Goal: Task Accomplishment & Management: Manage account settings

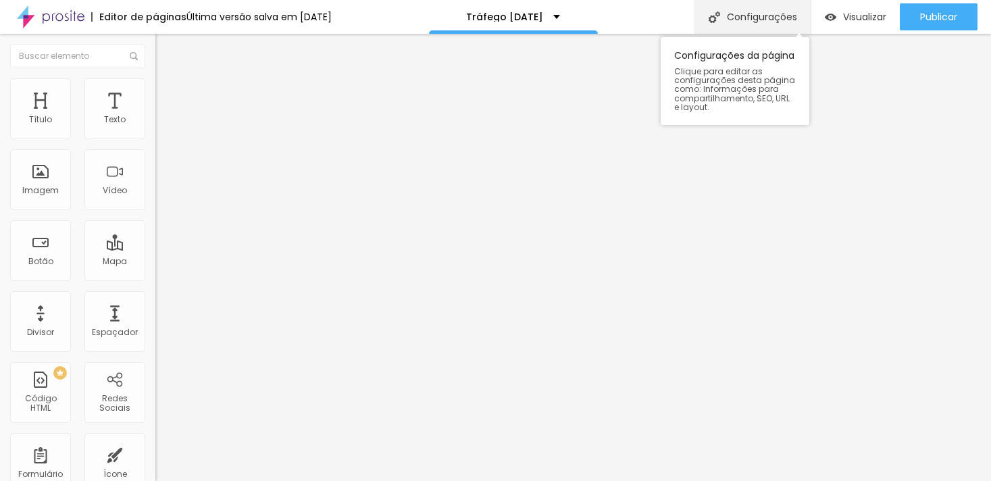
click at [741, 24] on div "Configurações" at bounding box center [752, 17] width 116 height 34
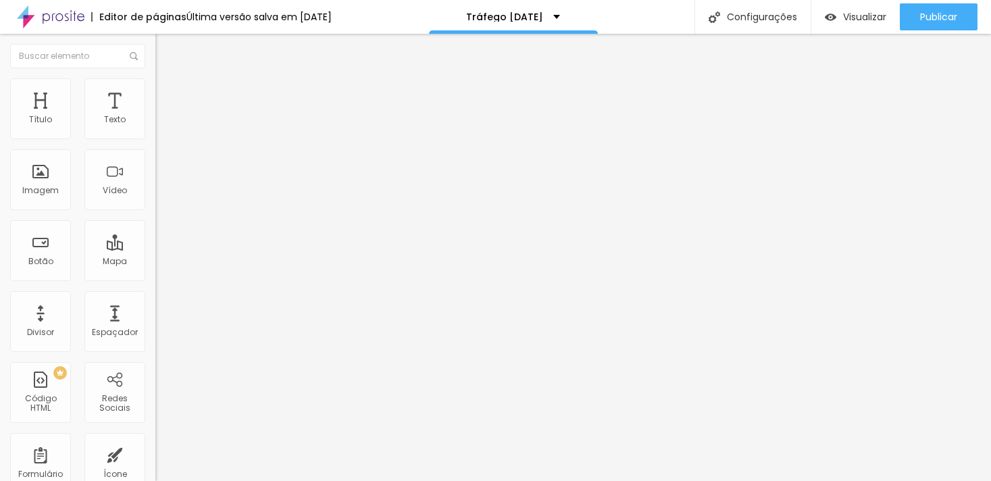
drag, startPoint x: 618, startPoint y: 348, endPoint x: 366, endPoint y: 335, distance: 252.3
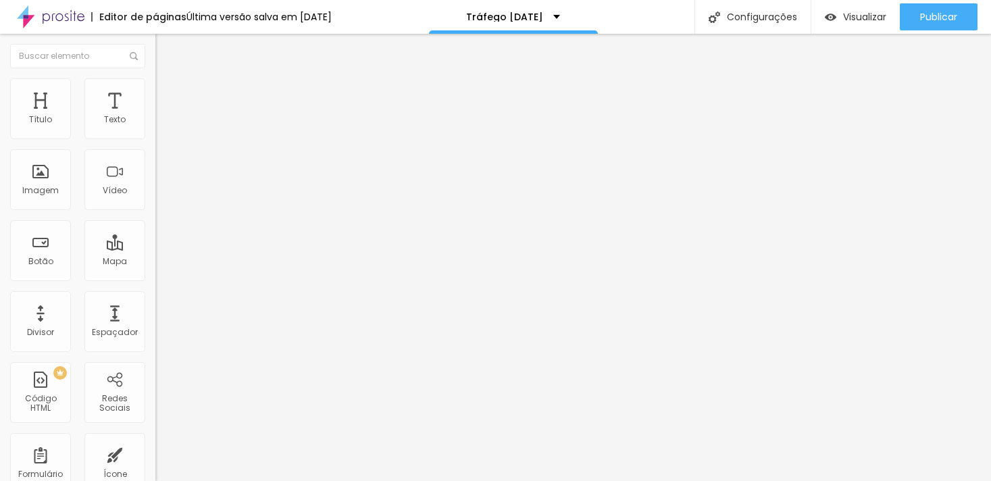
type textarea "Ensaio fotográfico de [DATE] em [GEOGRAPHIC_DATA]"
drag, startPoint x: 418, startPoint y: 257, endPoint x: 360, endPoint y: 237, distance: 61.5
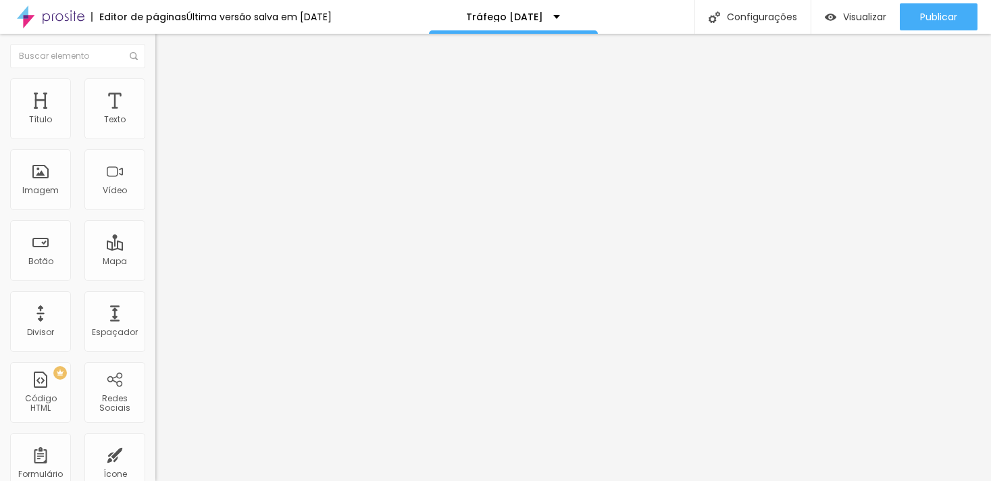
scroll to position [17, 0]
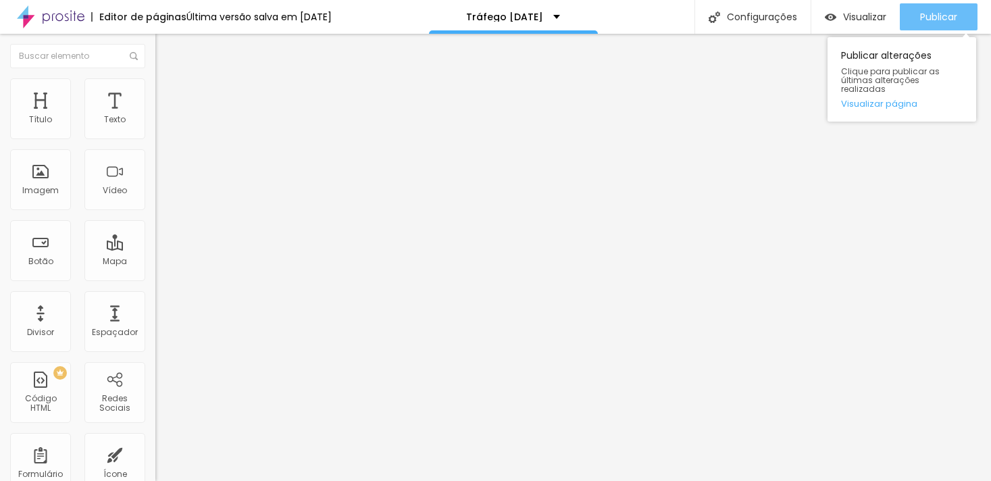
click at [915, 18] on button "Publicar" at bounding box center [939, 16] width 78 height 27
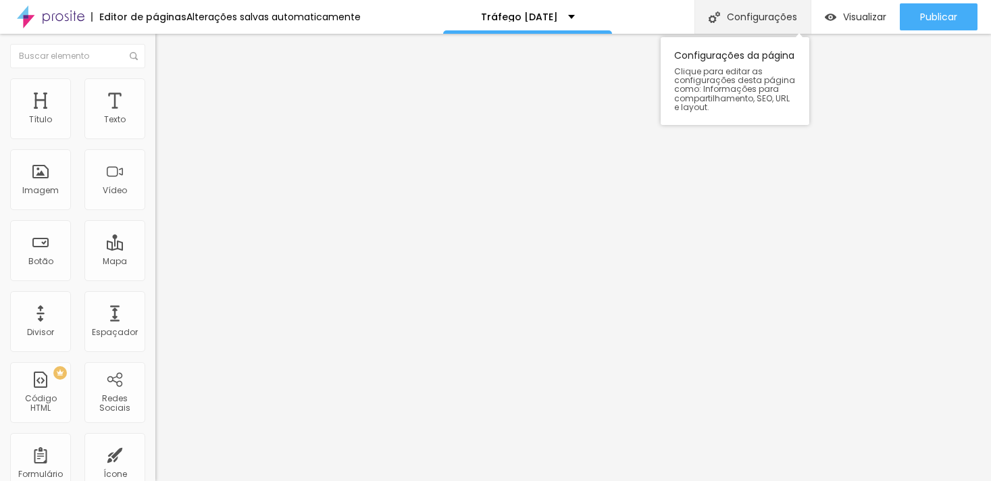
click at [774, 18] on font "Configurações" at bounding box center [762, 17] width 70 height 14
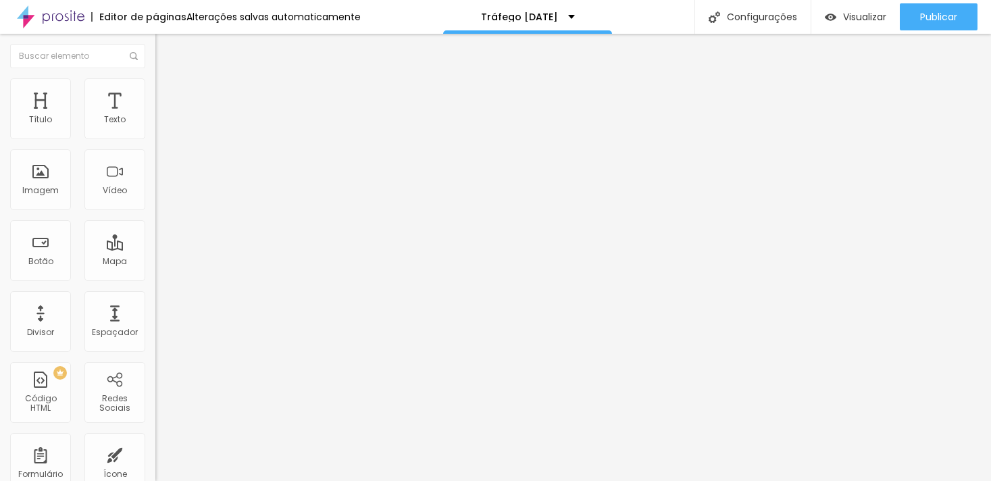
paste textarea "Ensaio fotográfico de [DATE] em [GEOGRAPHIC_DATA]"
type textarea "Ensaio fotográfico de [DATE] em [GEOGRAPHIC_DATA], ensaio de [DATE] em estudio,…"
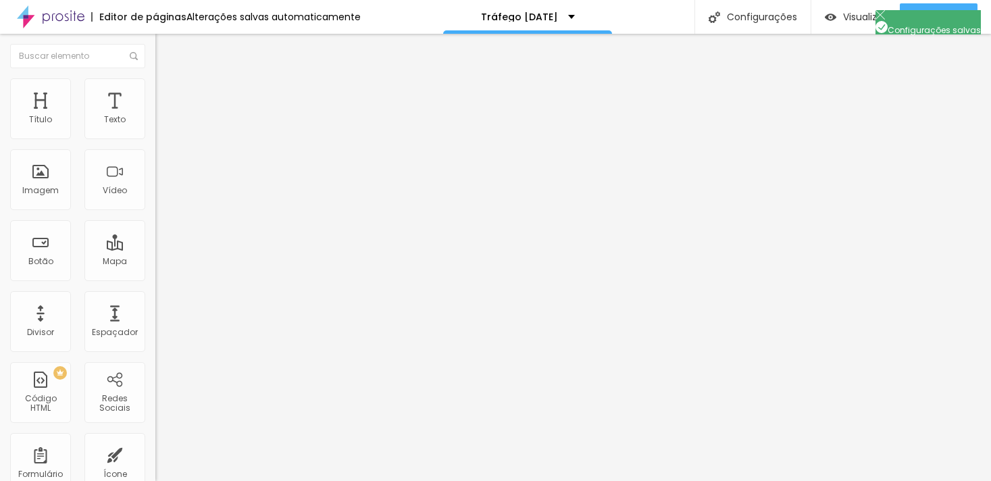
scroll to position [29, 0]
drag, startPoint x: 463, startPoint y: 261, endPoint x: 362, endPoint y: 235, distance: 104.7
paste textarea "Ensaio fotográfico de [DATE] em [GEOGRAPHIC_DATA]"
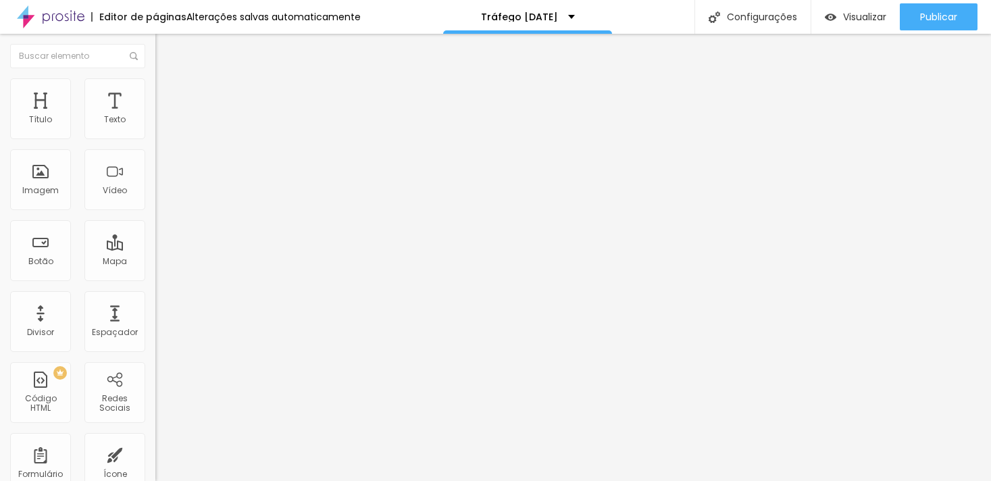
type textarea "Ensaio fotográfico de [DATE] em [GEOGRAPHIC_DATA]"
drag, startPoint x: 586, startPoint y: 168, endPoint x: 359, endPoint y: 171, distance: 227.0
paste input "nsaio fotográfico de natal em Santa bárbara D'Oeste"
type input "Ensaio fotográfico de natal em Santa bárbara D'Oeste | Os Nascimento Fotografia"
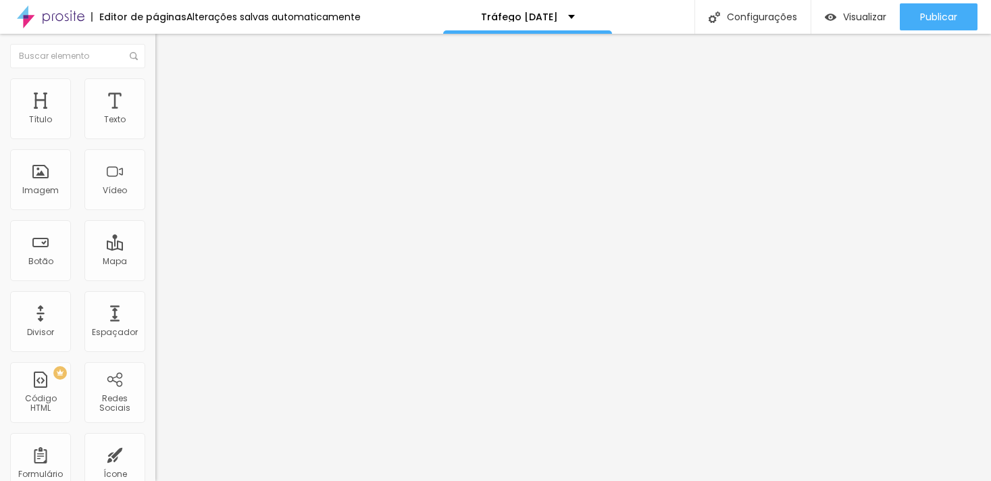
drag, startPoint x: 484, startPoint y: 135, endPoint x: 332, endPoint y: 137, distance: 151.3
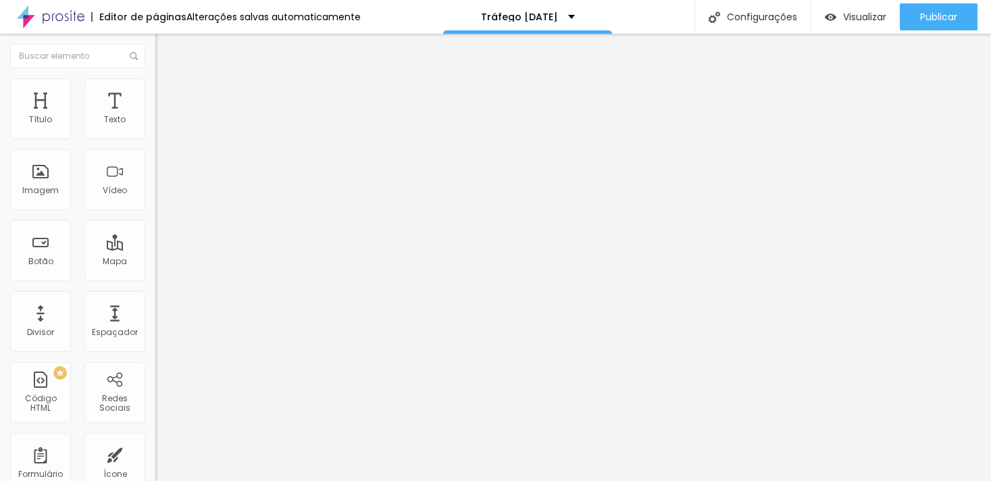
paste input "Ensaio fotográfico de [DATE] em [GEOGRAPHIC_DATA]"
type input "Ensaio fotográfico de [DATE] em [GEOGRAPHIC_DATA]"
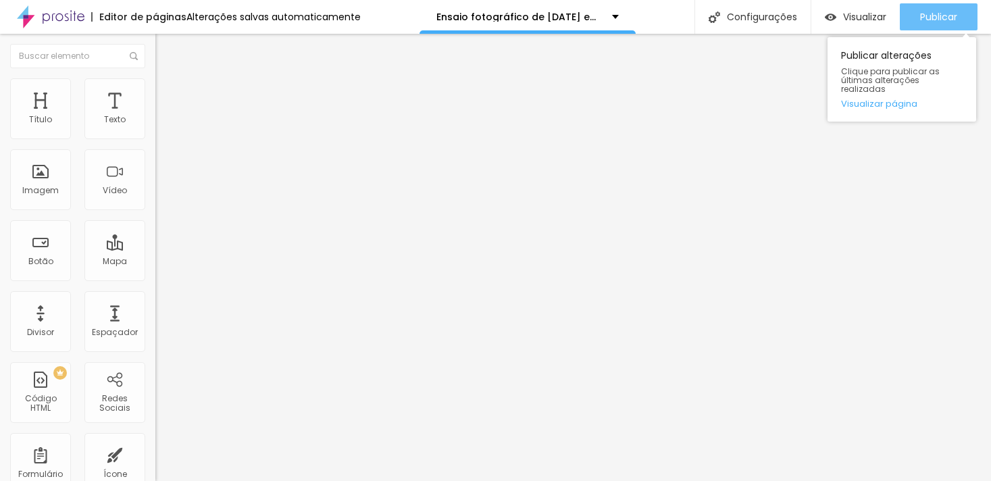
click at [937, 16] on font "Publicar" at bounding box center [938, 17] width 37 height 14
click at [927, 8] on div "Publicar" at bounding box center [938, 16] width 37 height 27
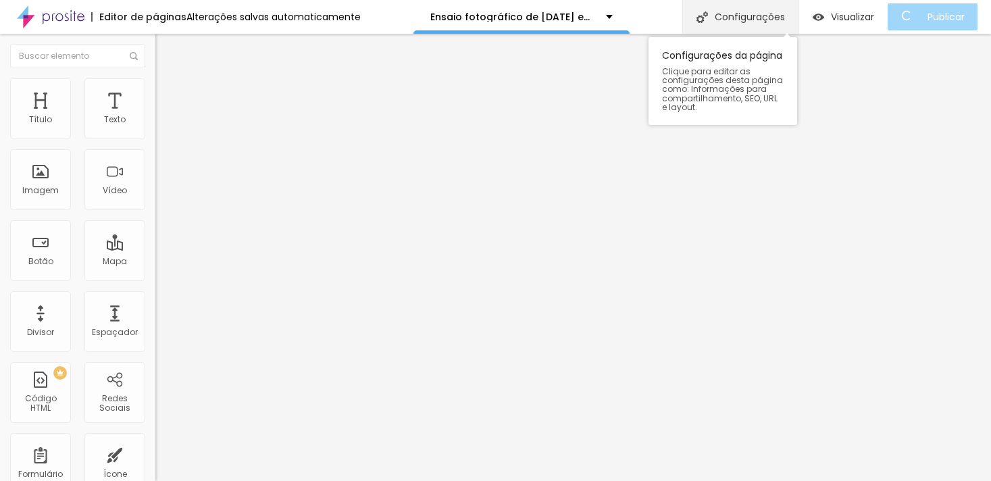
click at [752, 26] on div "Configurações" at bounding box center [740, 17] width 116 height 34
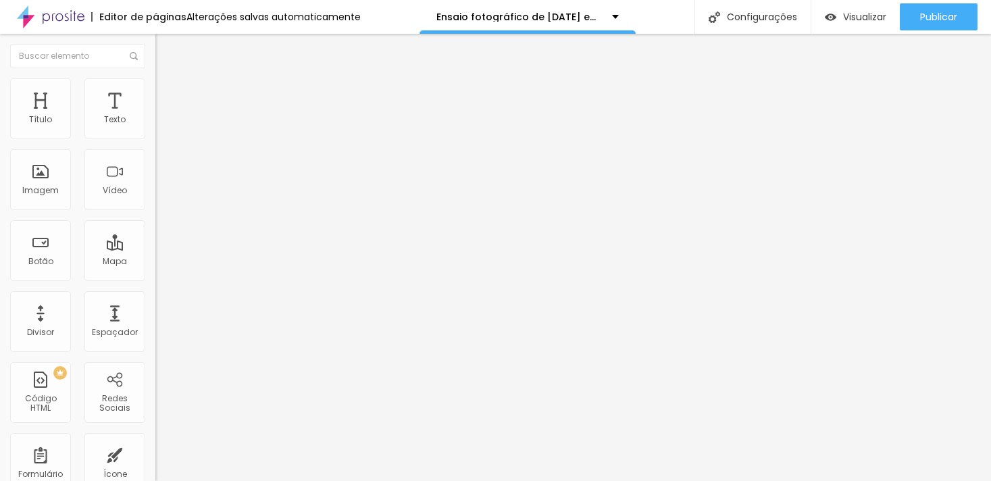
drag, startPoint x: 590, startPoint y: 365, endPoint x: 362, endPoint y: 364, distance: 227.7
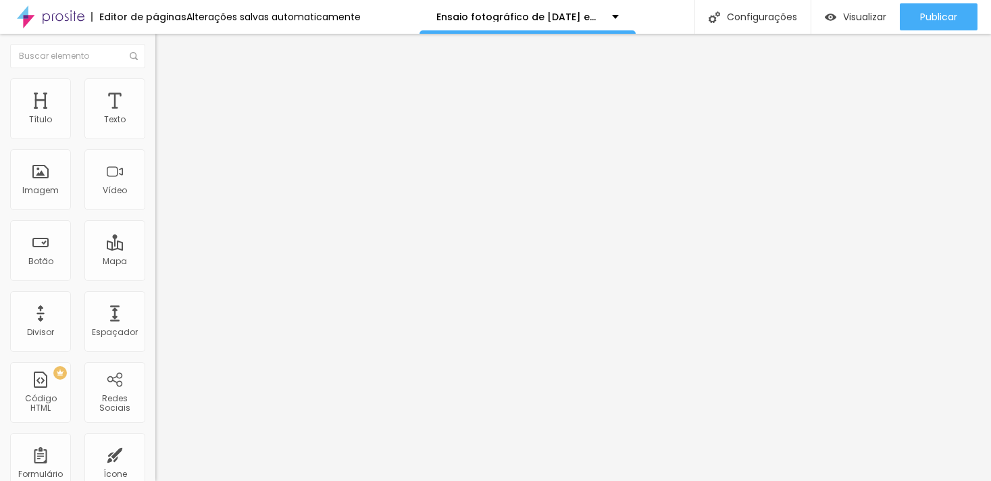
drag, startPoint x: 573, startPoint y: 361, endPoint x: 359, endPoint y: 369, distance: 213.6
type input "Ensaio de Natal em Santa Bárbara D'Oeste | Os Nascimento Fotografia"
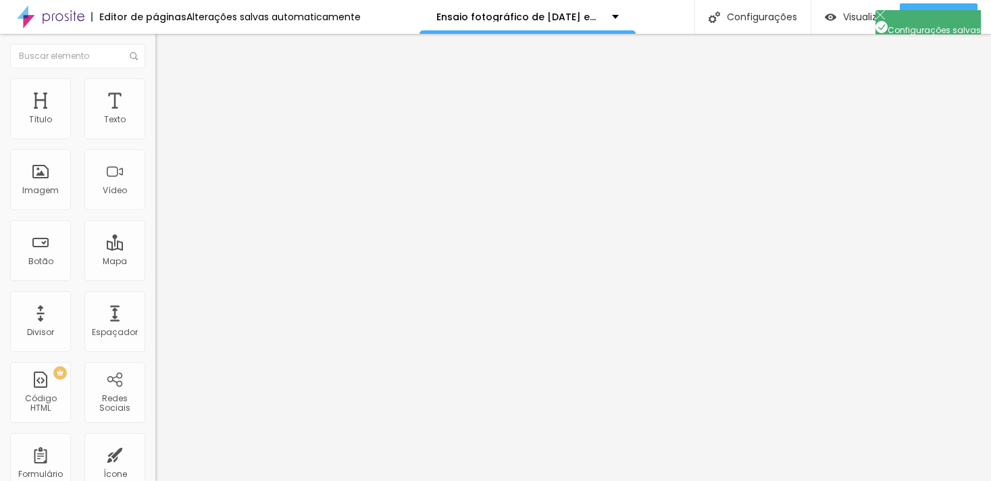
scroll to position [107, 0]
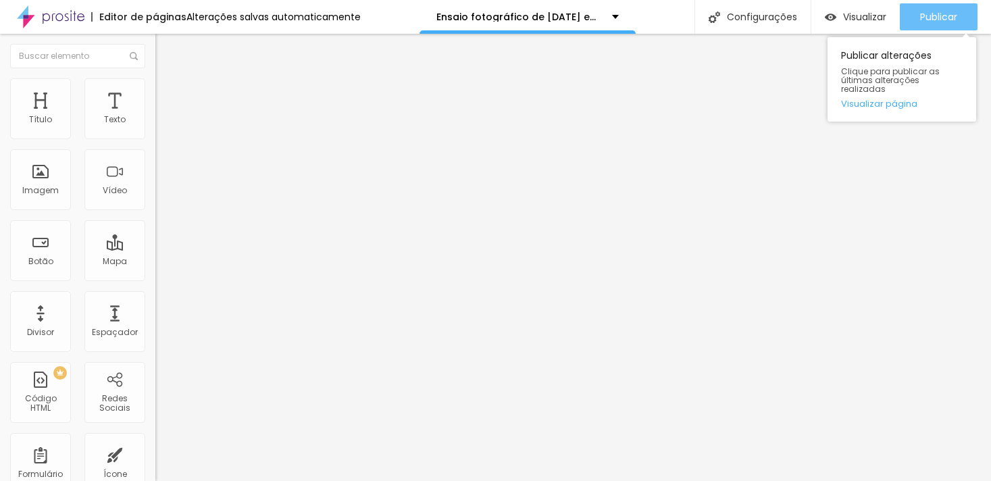
click at [920, 15] on font "Publicar" at bounding box center [938, 17] width 37 height 14
